Goal: Transaction & Acquisition: Download file/media

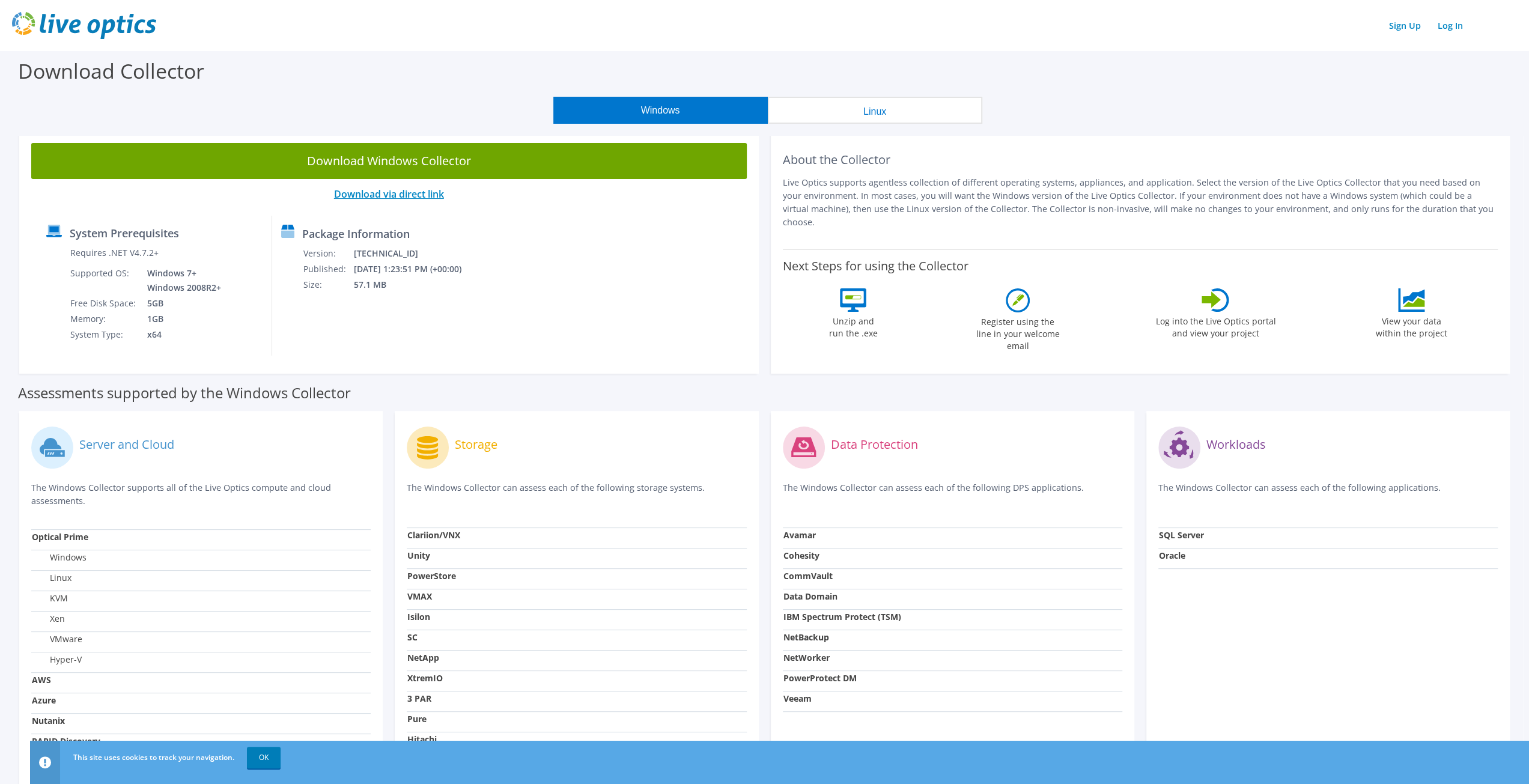
click at [421, 192] on link "Download via direct link" at bounding box center [388, 193] width 110 height 13
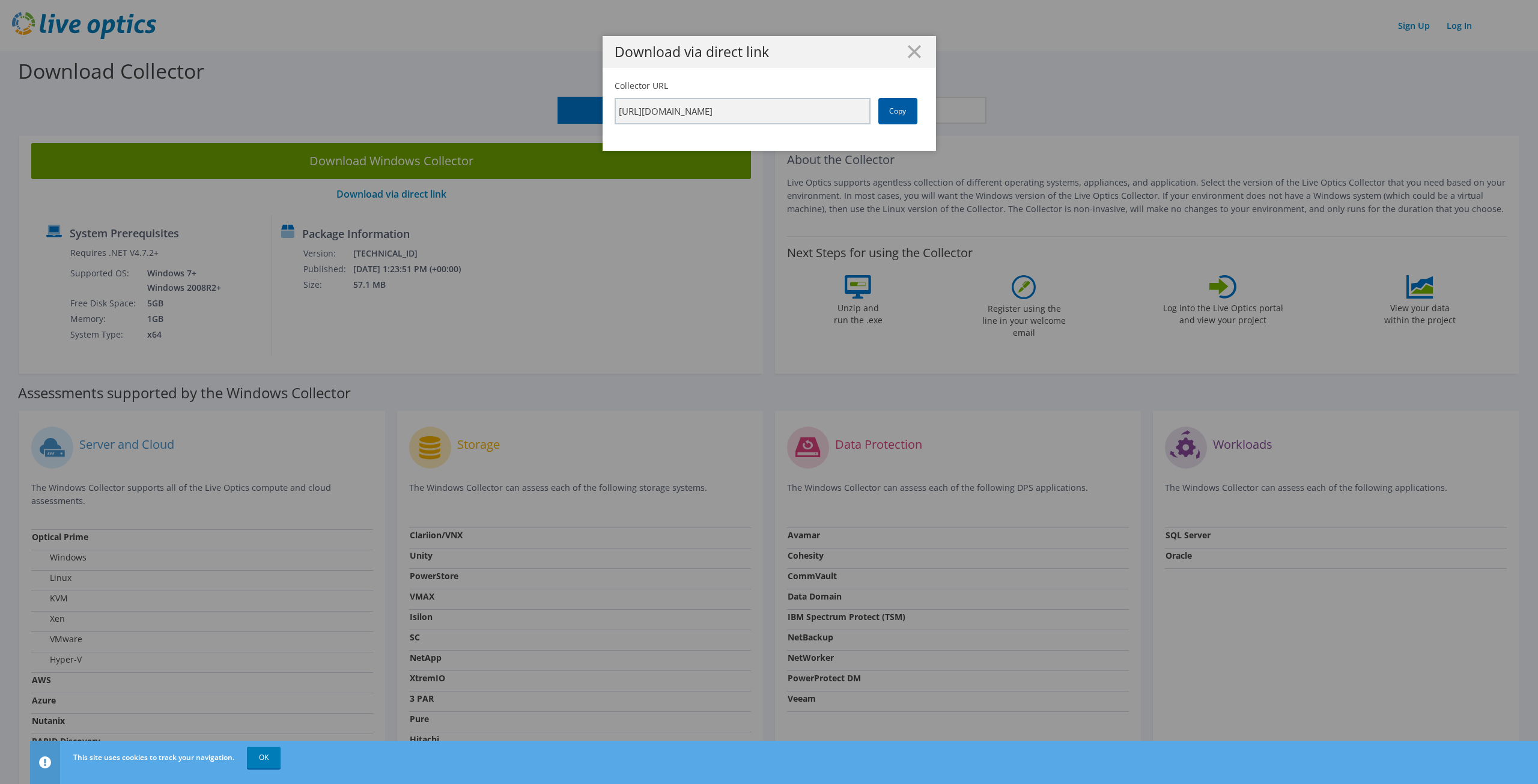
click at [886, 110] on link "Copy" at bounding box center [898, 111] width 39 height 27
click at [912, 50] on line at bounding box center [913, 51] width 12 height 12
